Goal: Transaction & Acquisition: Purchase product/service

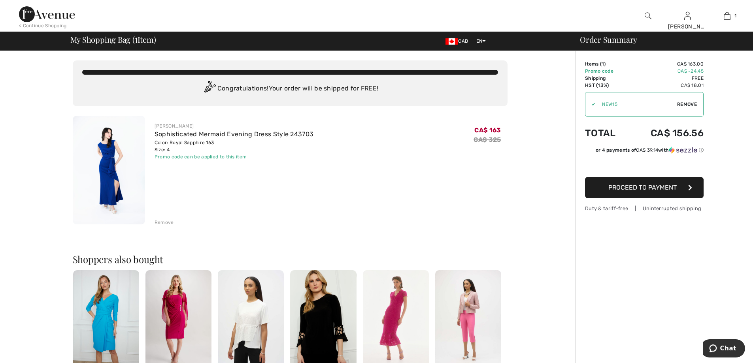
click at [115, 166] on img at bounding box center [109, 170] width 72 height 109
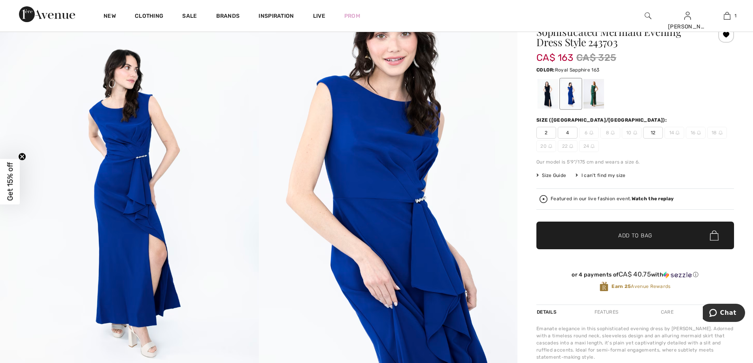
scroll to position [40, 0]
click at [503, 273] on img at bounding box center [388, 202] width 259 height 388
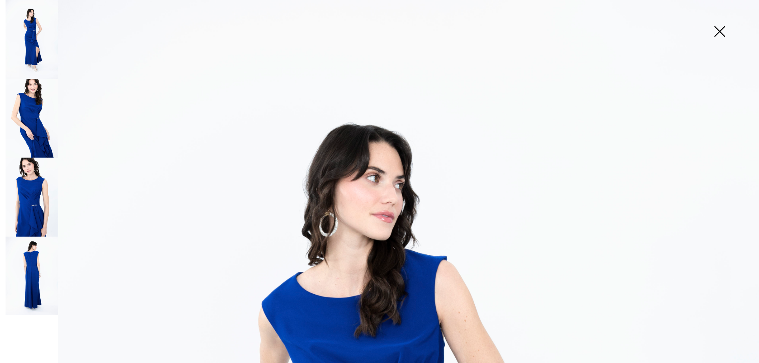
click at [718, 31] on img at bounding box center [719, 32] width 40 height 41
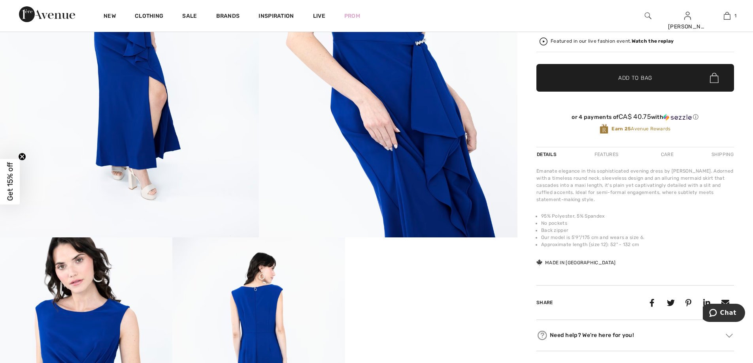
scroll to position [435, 0]
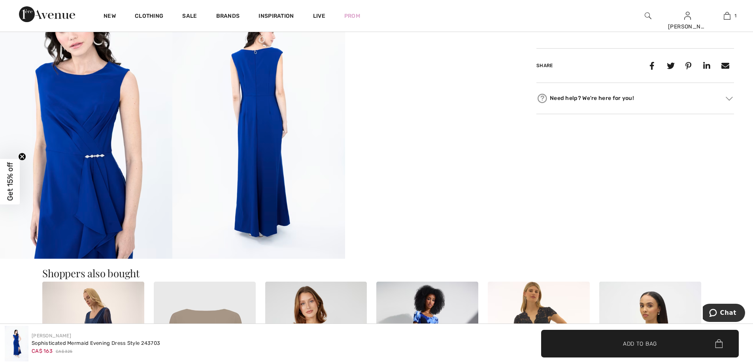
click at [488, 87] on video "Your browser does not support the video tag." at bounding box center [431, 43] width 172 height 86
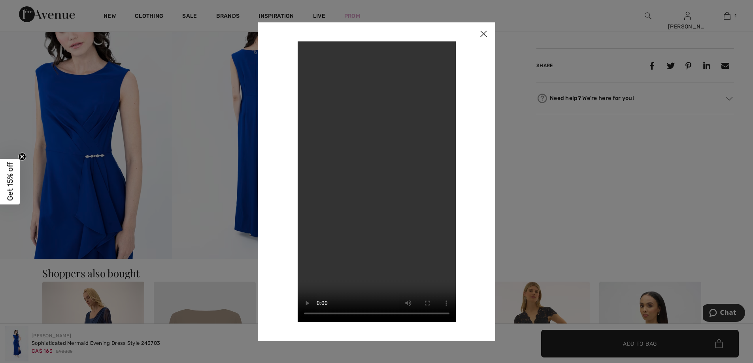
click at [484, 33] on img at bounding box center [483, 34] width 24 height 24
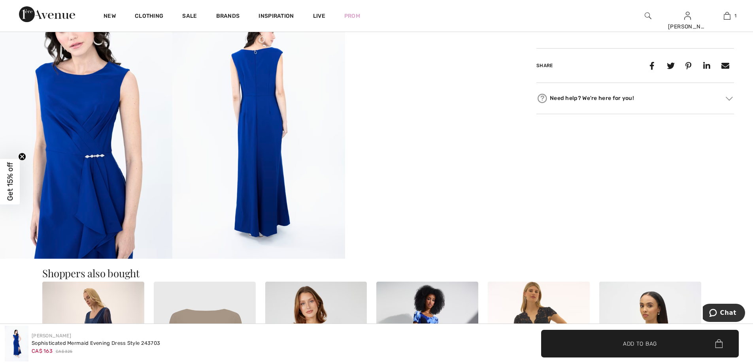
click at [94, 131] on img at bounding box center [86, 129] width 172 height 258
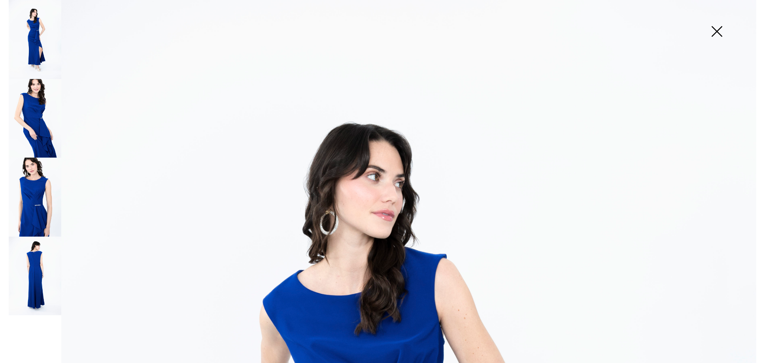
scroll to position [439, 0]
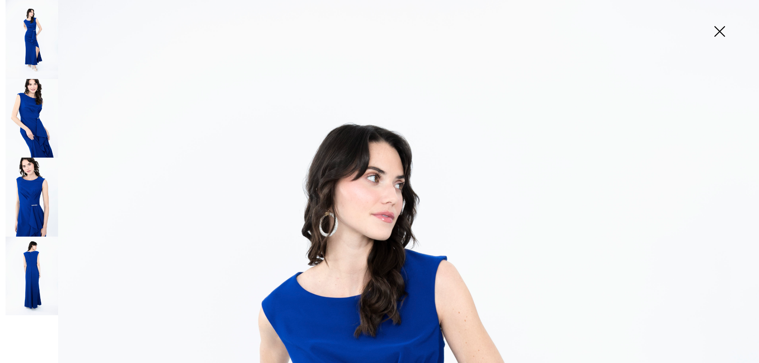
click at [38, 43] on img at bounding box center [32, 39] width 53 height 79
click at [37, 119] on img at bounding box center [32, 118] width 53 height 79
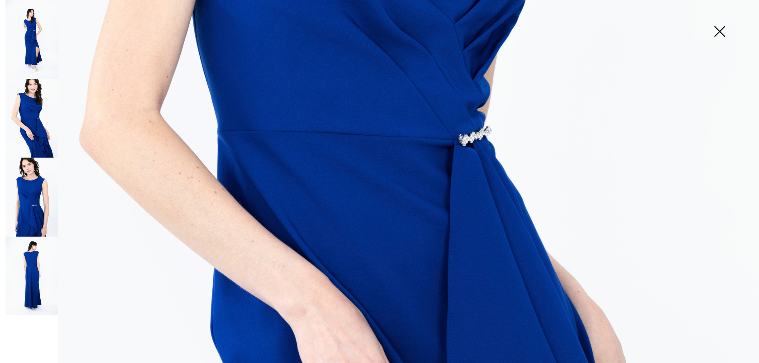
scroll to position [371, 0]
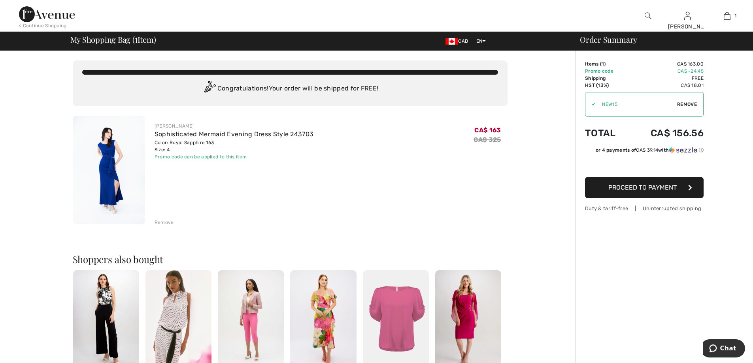
click at [120, 162] on img at bounding box center [109, 170] width 72 height 109
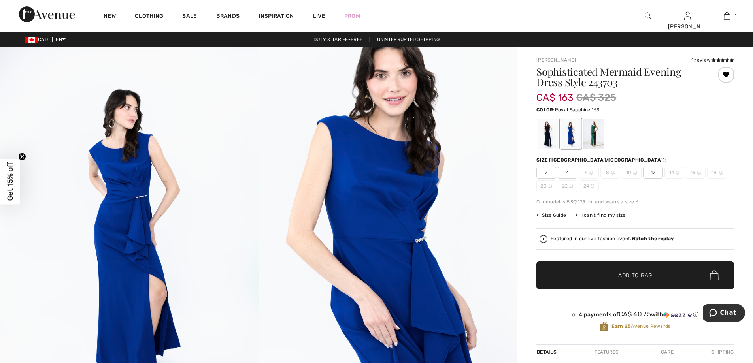
click at [149, 179] on img at bounding box center [129, 241] width 259 height 388
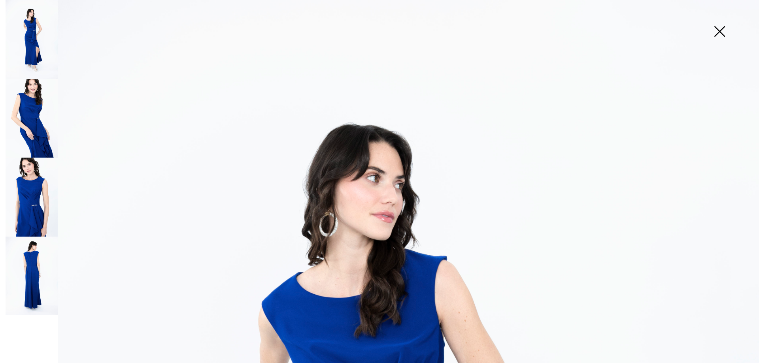
click at [45, 129] on img at bounding box center [32, 118] width 53 height 79
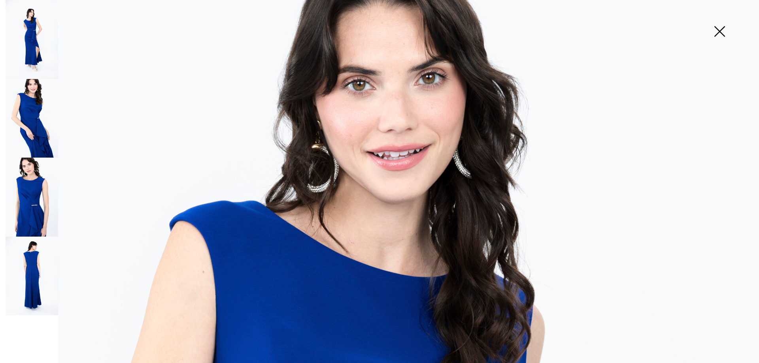
click at [27, 271] on img at bounding box center [32, 276] width 53 height 79
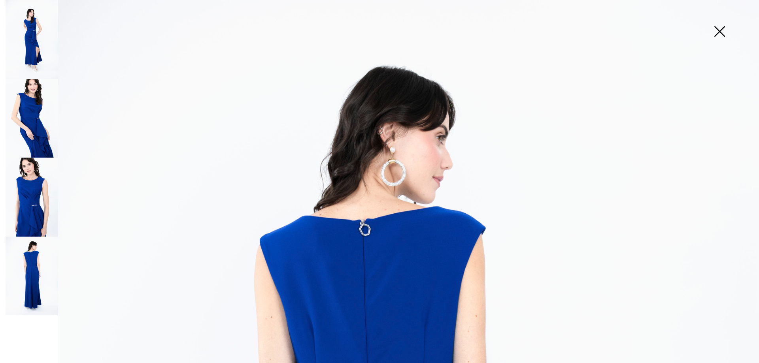
click at [40, 51] on img at bounding box center [32, 39] width 53 height 79
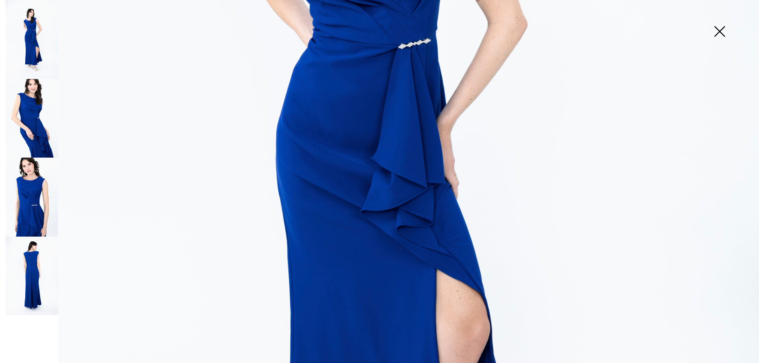
scroll to position [198, 0]
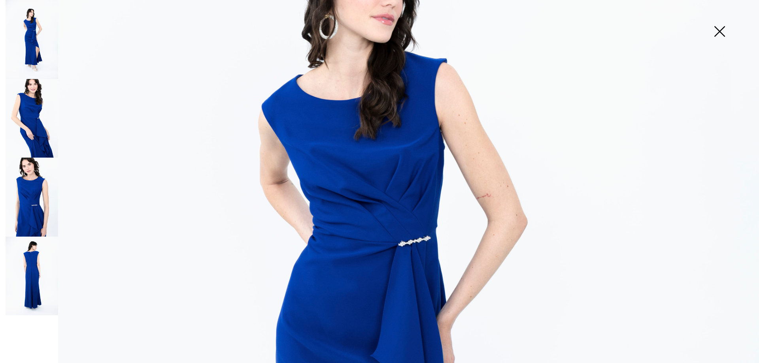
click at [44, 124] on img at bounding box center [32, 118] width 53 height 79
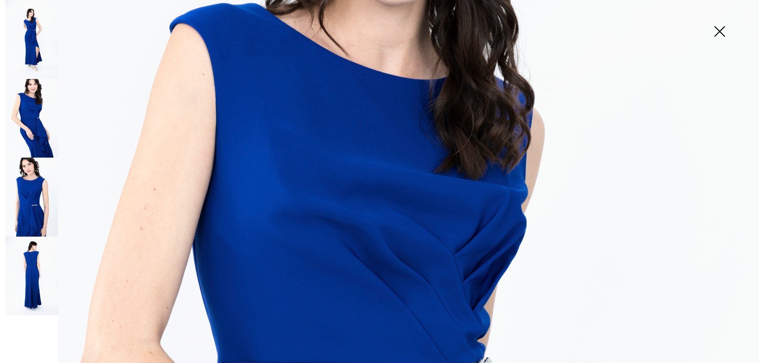
click at [33, 185] on img at bounding box center [32, 197] width 53 height 79
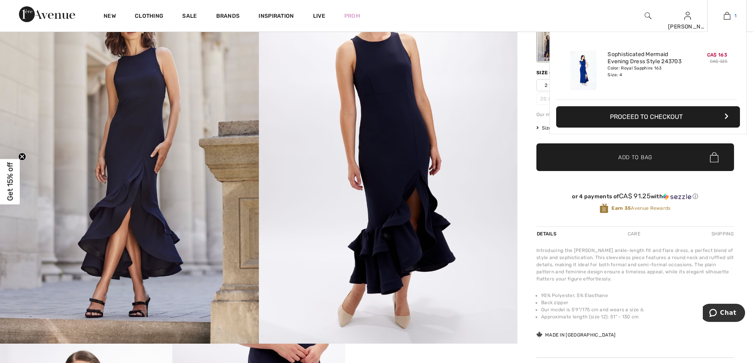
click at [732, 15] on link "1" at bounding box center [726, 15] width 39 height 9
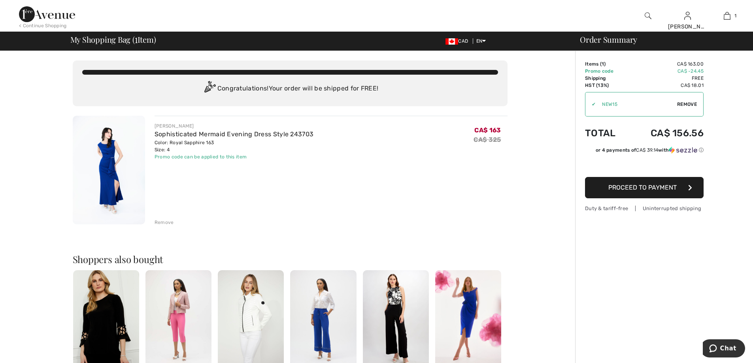
click at [110, 160] on img at bounding box center [109, 170] width 72 height 109
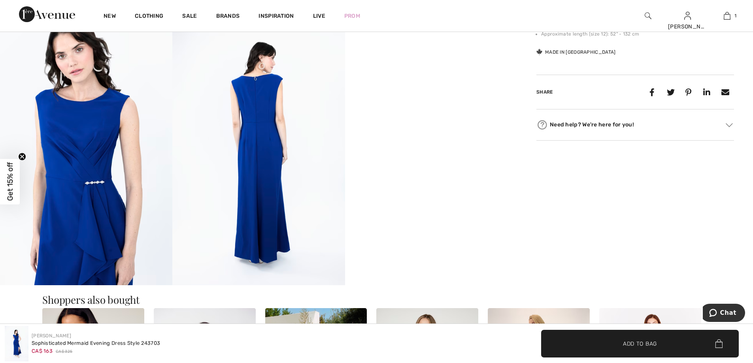
scroll to position [356, 0]
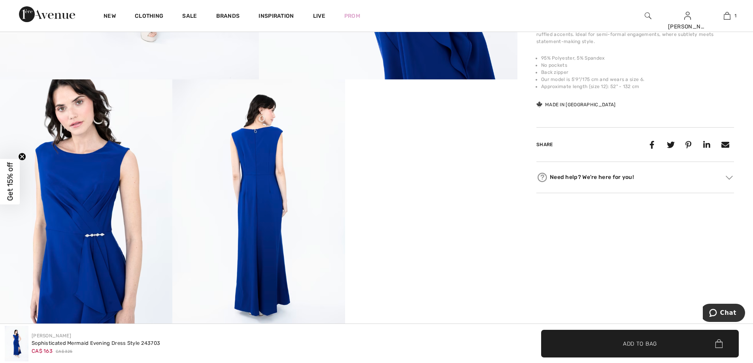
click at [465, 166] on video "Your browser does not support the video tag." at bounding box center [431, 122] width 172 height 86
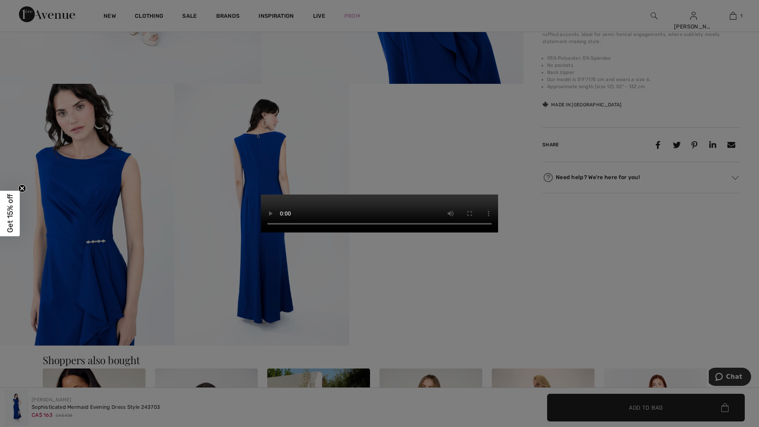
click at [261, 194] on video "Your browser does not support the video tag." at bounding box center [379, 213] width 237 height 38
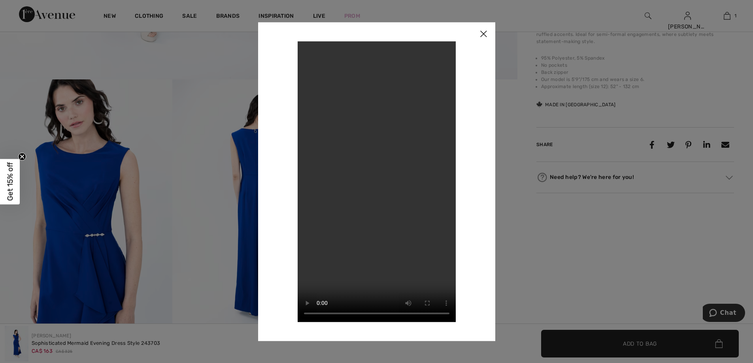
click at [482, 31] on img at bounding box center [483, 34] width 24 height 24
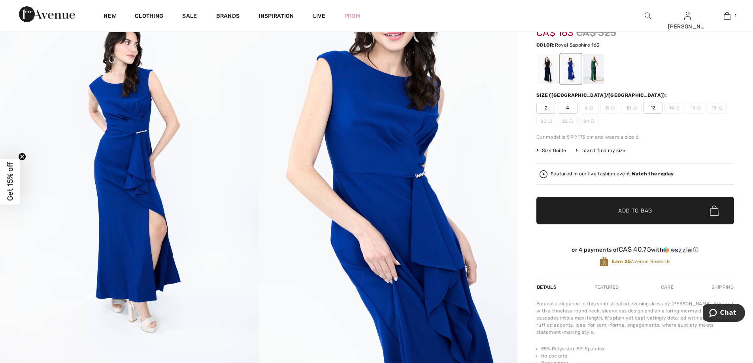
scroll to position [0, 0]
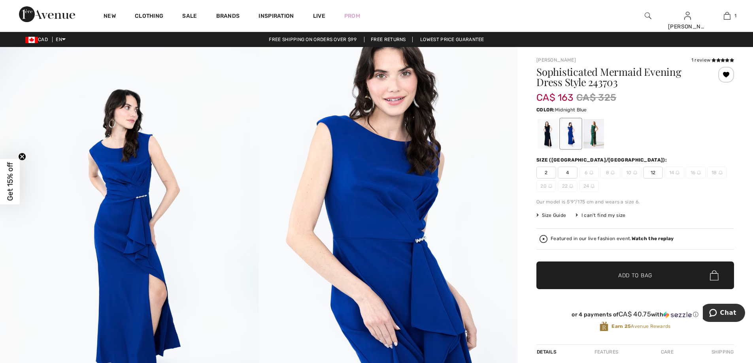
click at [543, 131] on div at bounding box center [547, 134] width 21 height 30
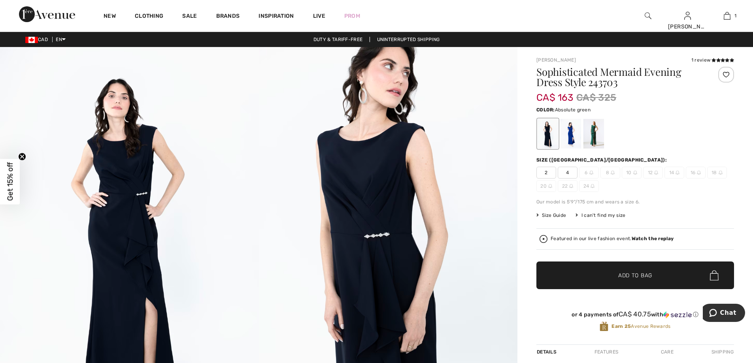
click at [595, 133] on div at bounding box center [593, 134] width 21 height 30
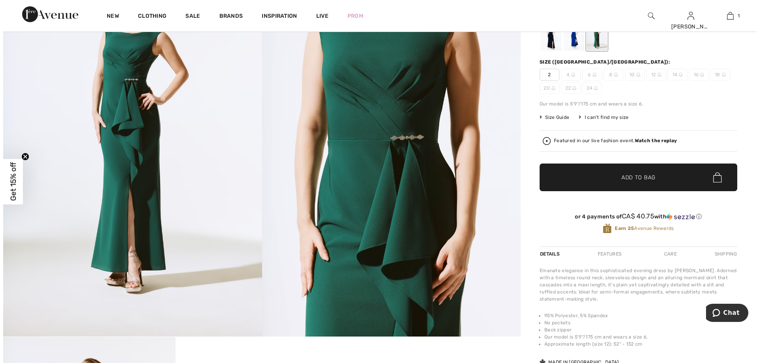
scroll to position [40, 0]
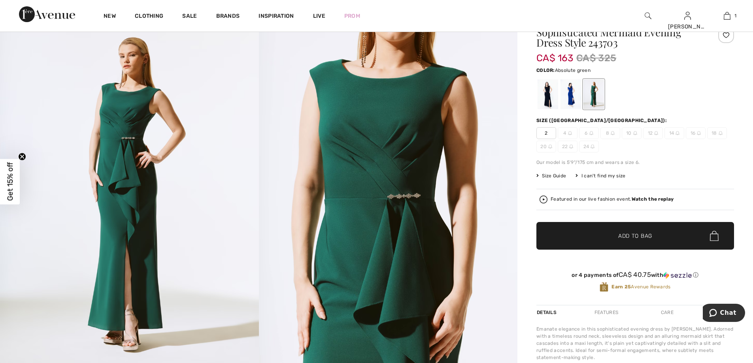
click at [143, 186] on img at bounding box center [129, 202] width 259 height 388
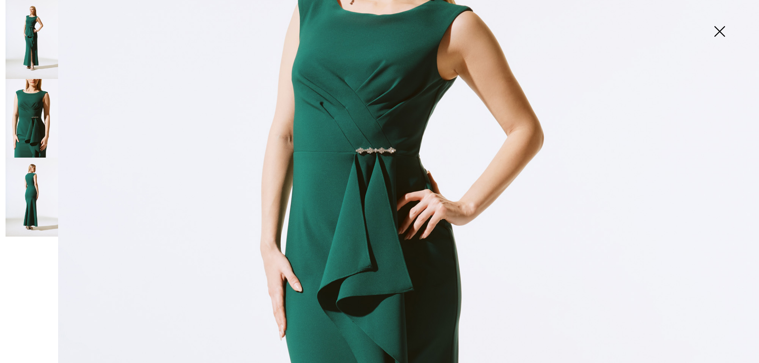
scroll to position [158, 0]
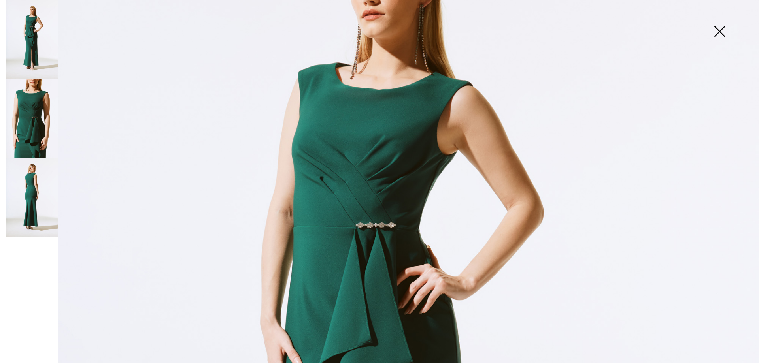
click at [34, 128] on img at bounding box center [32, 118] width 53 height 79
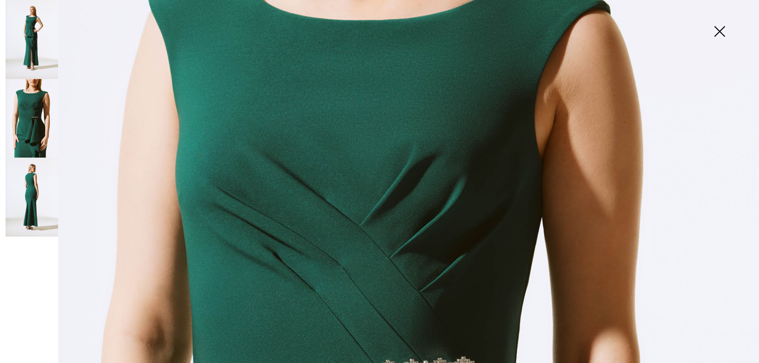
scroll to position [133, 0]
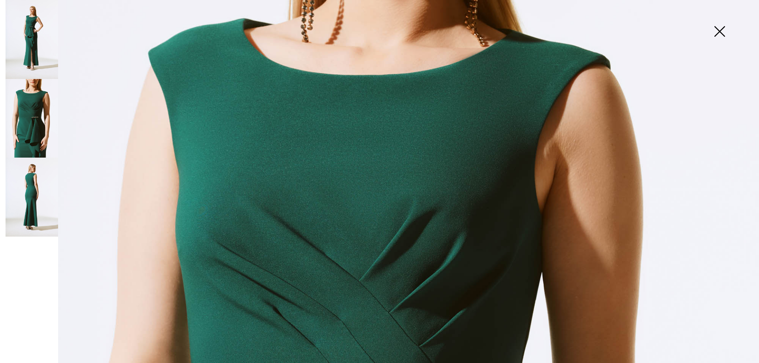
click at [37, 202] on img at bounding box center [32, 197] width 53 height 79
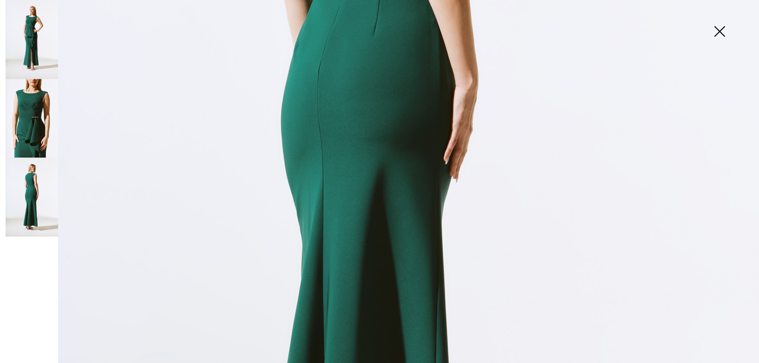
scroll to position [291, 0]
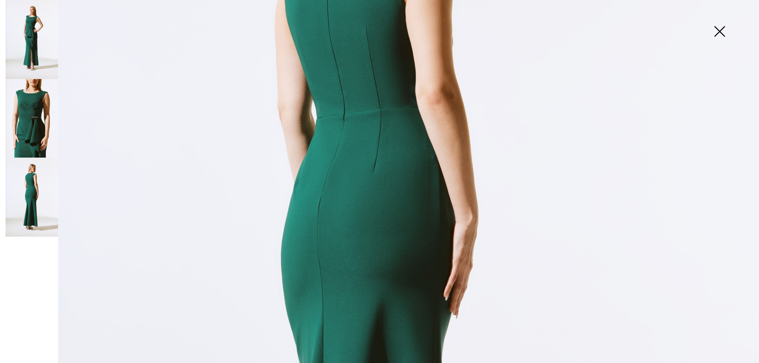
click at [47, 118] on img at bounding box center [32, 118] width 53 height 79
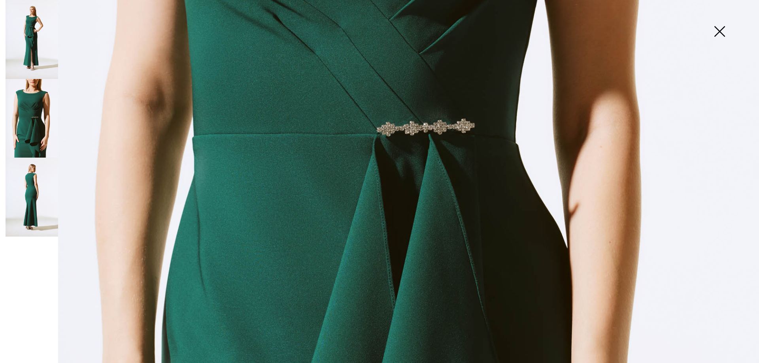
scroll to position [489, 0]
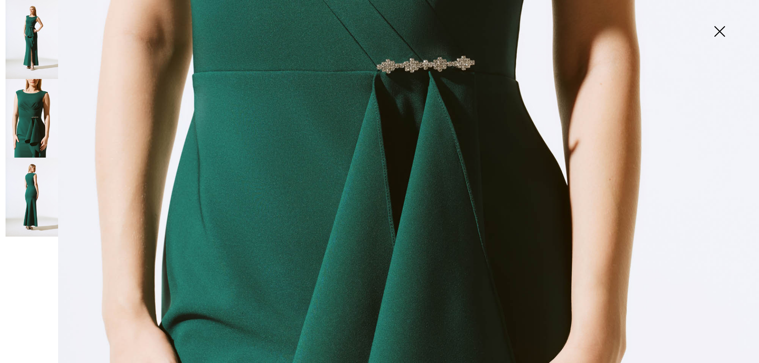
click at [34, 41] on img at bounding box center [32, 39] width 53 height 79
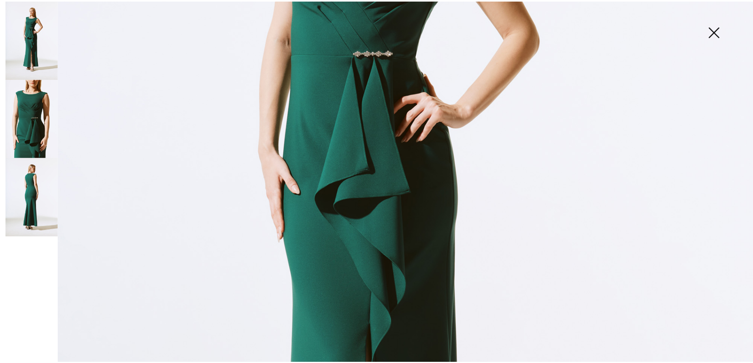
scroll to position [291, 0]
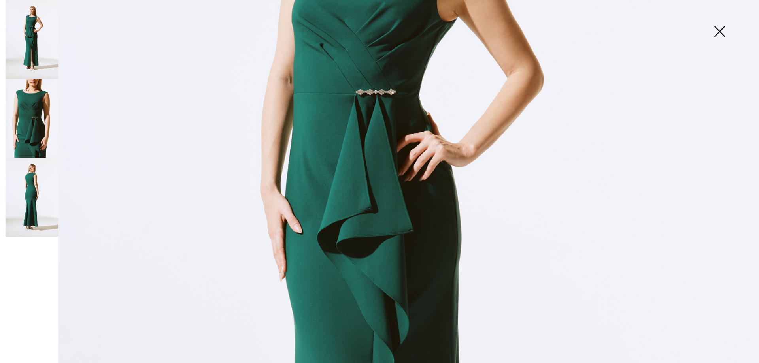
click at [720, 30] on img at bounding box center [719, 32] width 40 height 41
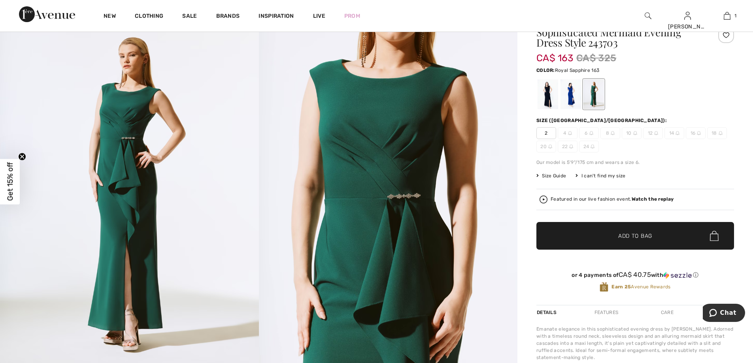
click at [572, 94] on div at bounding box center [570, 94] width 21 height 30
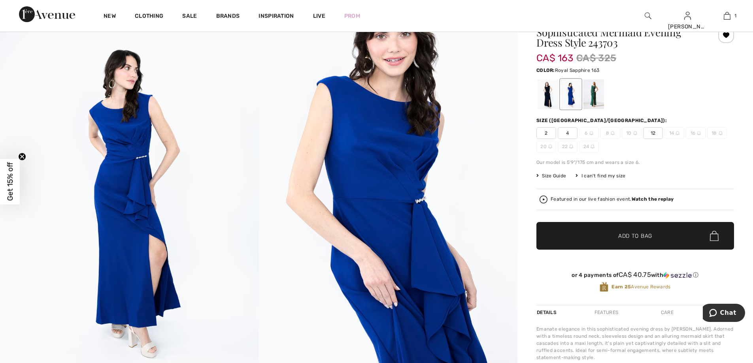
click at [590, 134] on img at bounding box center [591, 133] width 4 height 4
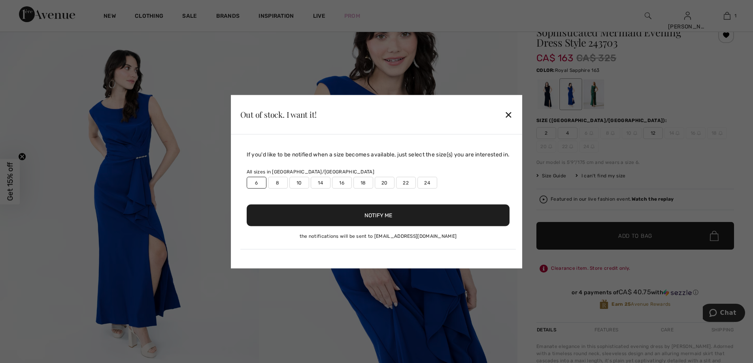
click at [383, 215] on button "Notify Me" at bounding box center [378, 215] width 263 height 22
click at [512, 114] on div "✕" at bounding box center [508, 114] width 8 height 17
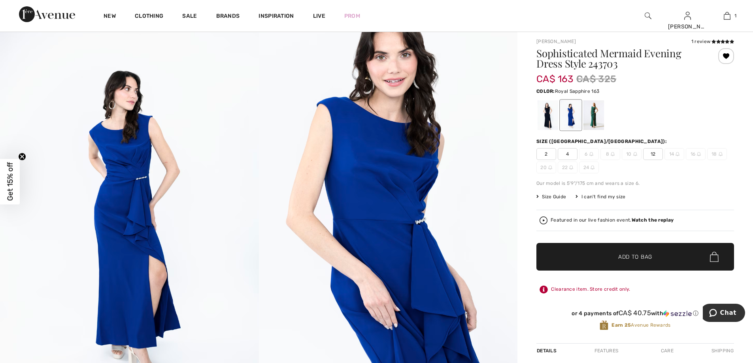
scroll to position [0, 0]
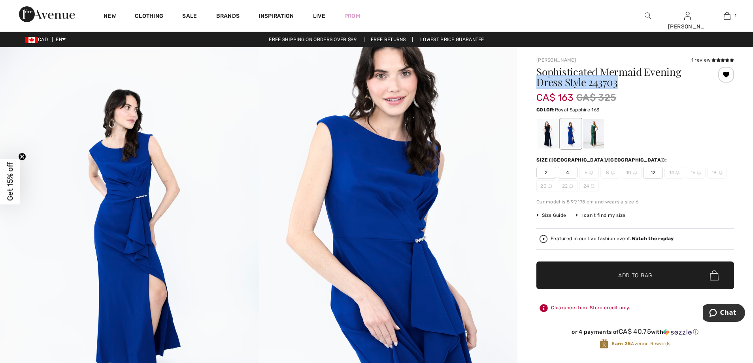
drag, startPoint x: 623, startPoint y: 83, endPoint x: 535, endPoint y: 85, distance: 88.5
copy h1 "Dress Style 243703"
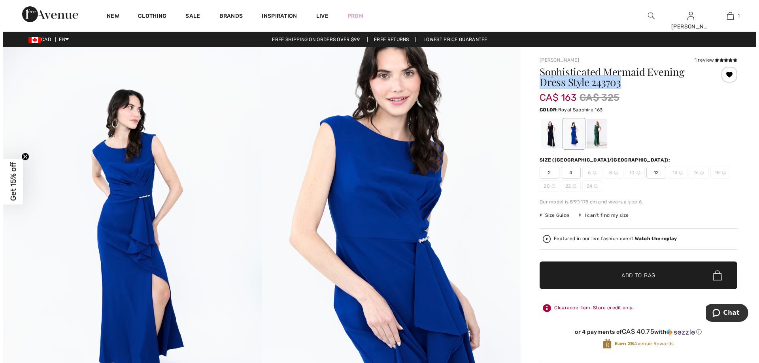
scroll to position [237, 0]
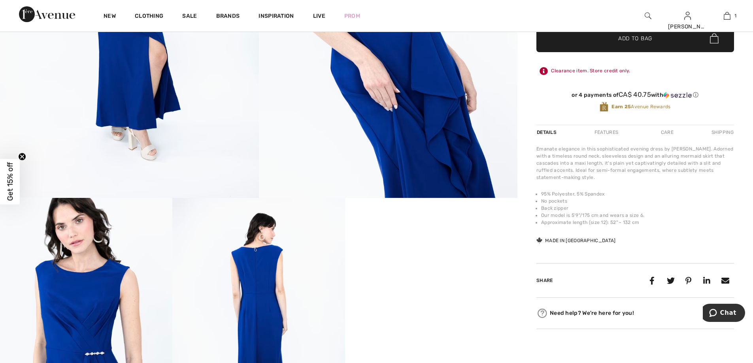
click at [253, 298] on img at bounding box center [258, 327] width 172 height 258
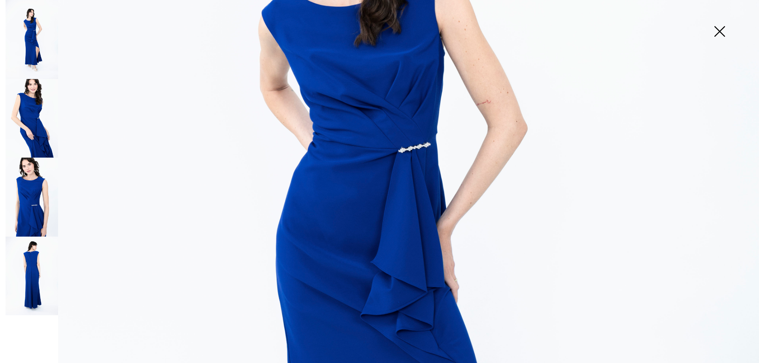
click at [30, 268] on img at bounding box center [32, 276] width 53 height 79
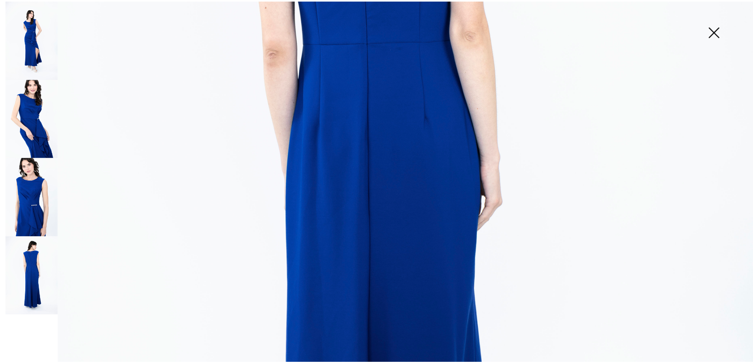
scroll to position [291, 0]
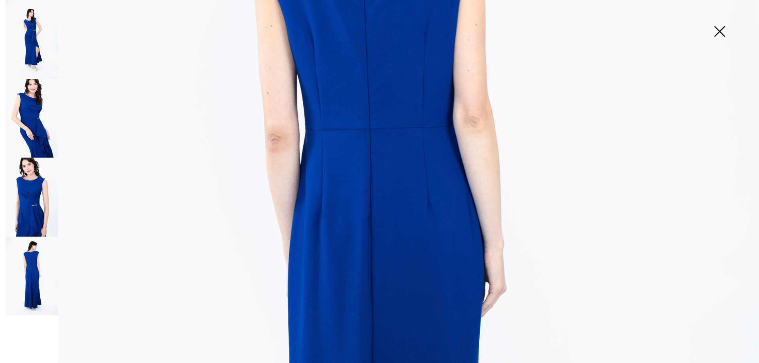
click at [722, 31] on img at bounding box center [719, 32] width 40 height 41
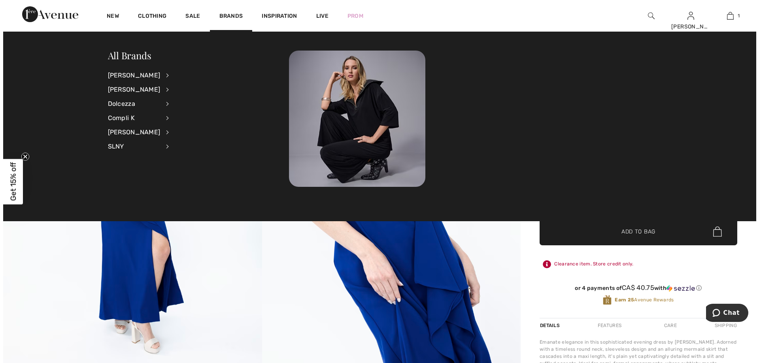
scroll to position [0, 0]
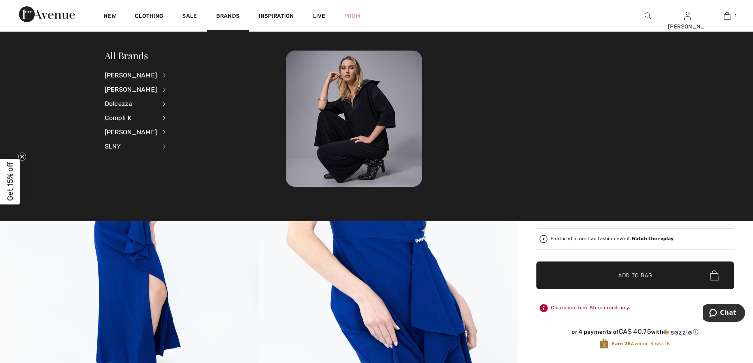
click at [231, 272] on img at bounding box center [129, 241] width 259 height 388
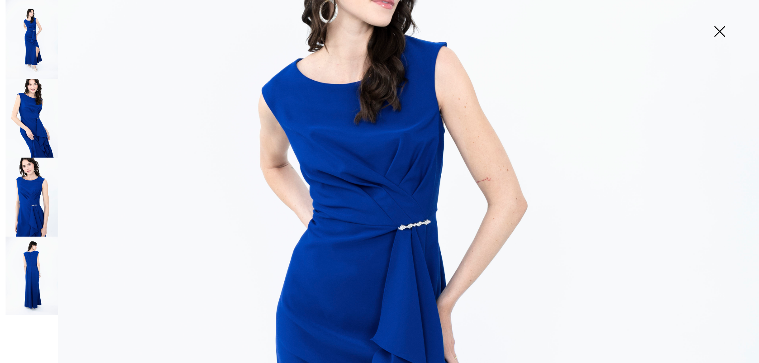
scroll to position [133, 0]
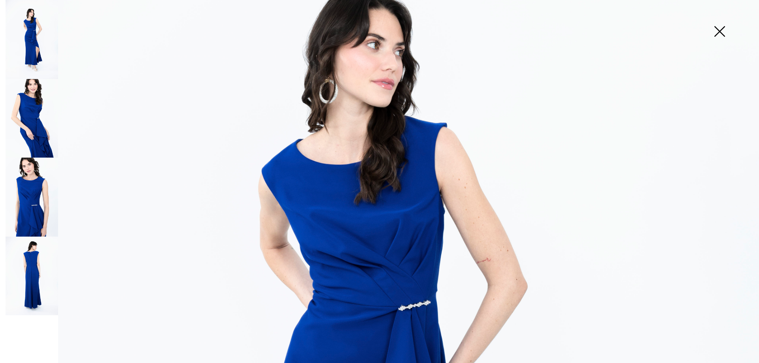
click at [26, 99] on img at bounding box center [32, 118] width 53 height 79
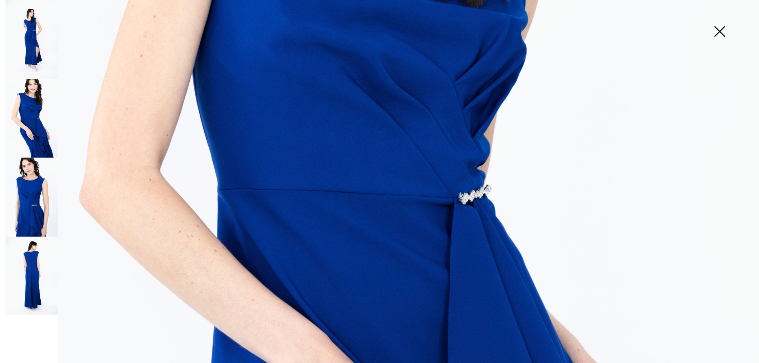
scroll to position [528, 0]
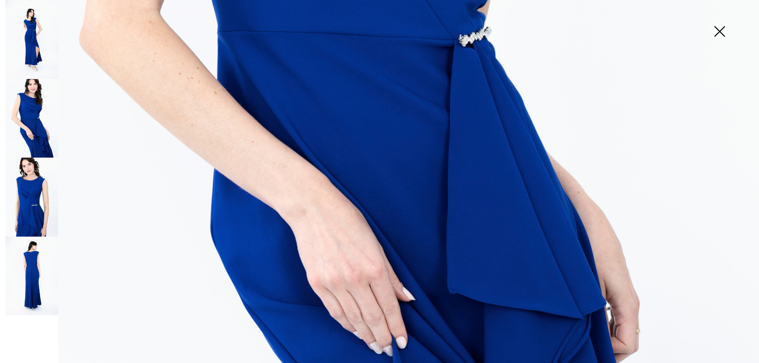
click at [25, 195] on img at bounding box center [32, 197] width 53 height 79
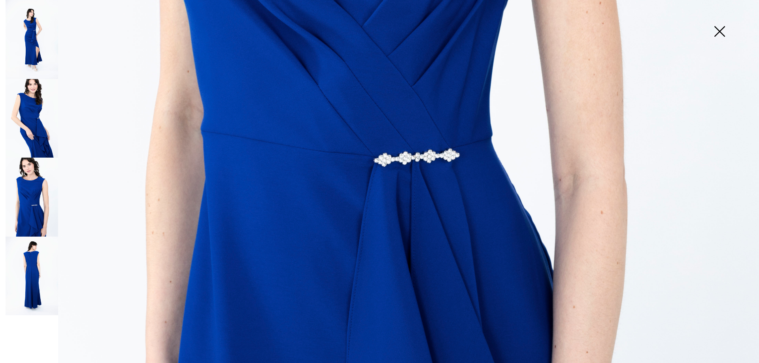
click at [31, 262] on img at bounding box center [32, 276] width 53 height 79
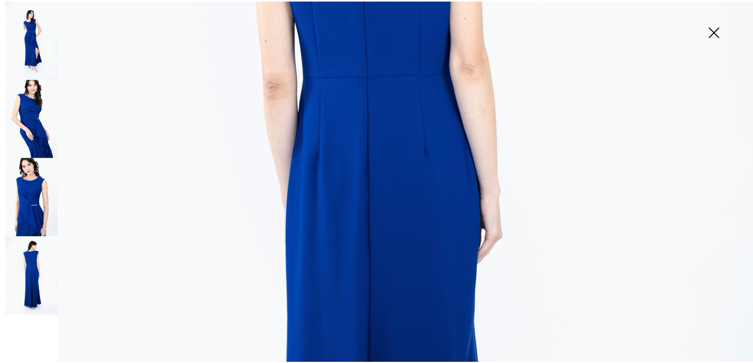
scroll to position [212, 0]
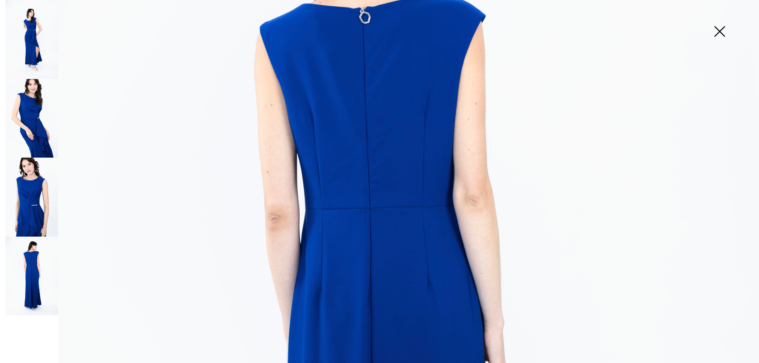
click at [722, 30] on img at bounding box center [719, 32] width 40 height 41
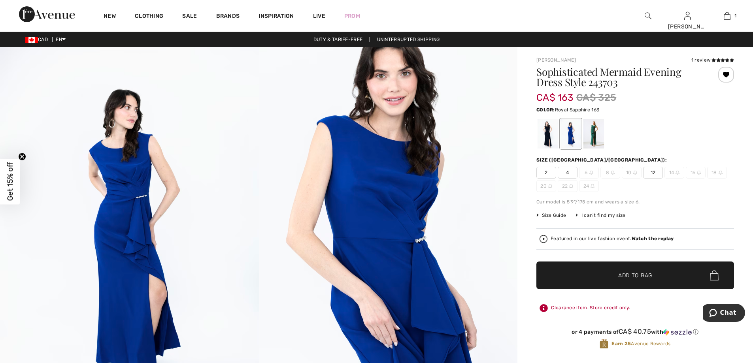
click at [610, 216] on div "I can't find my size" at bounding box center [600, 215] width 50 height 7
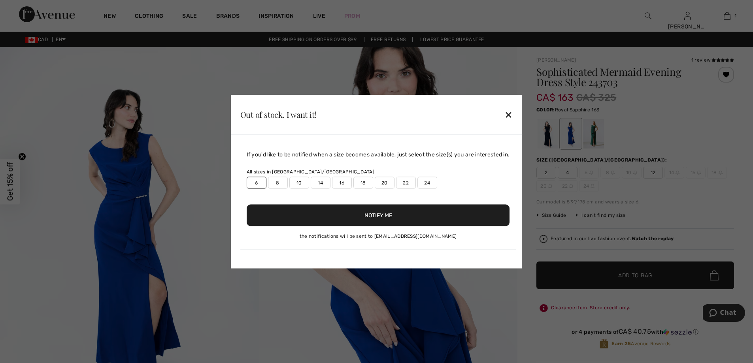
click at [512, 114] on div "✕" at bounding box center [508, 114] width 8 height 17
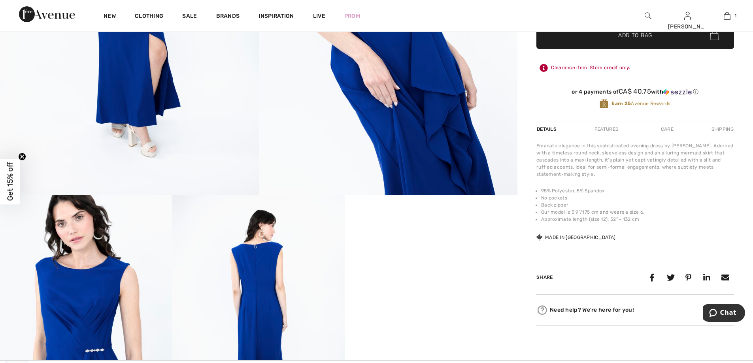
scroll to position [316, 0]
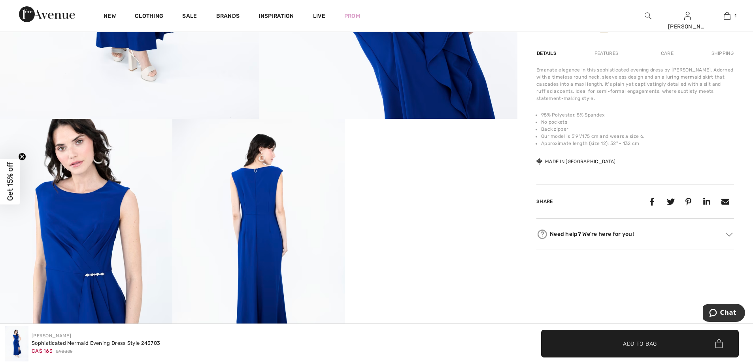
click at [732, 233] on img at bounding box center [728, 234] width 7 height 4
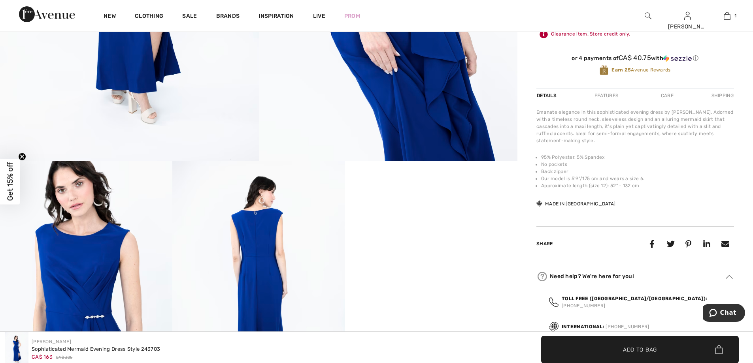
scroll to position [0, 0]
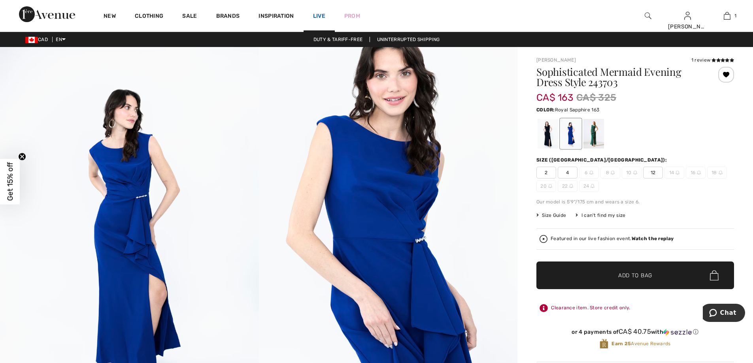
click at [318, 16] on link "Live" at bounding box center [319, 16] width 12 height 8
